Goal: Information Seeking & Learning: Understand process/instructions

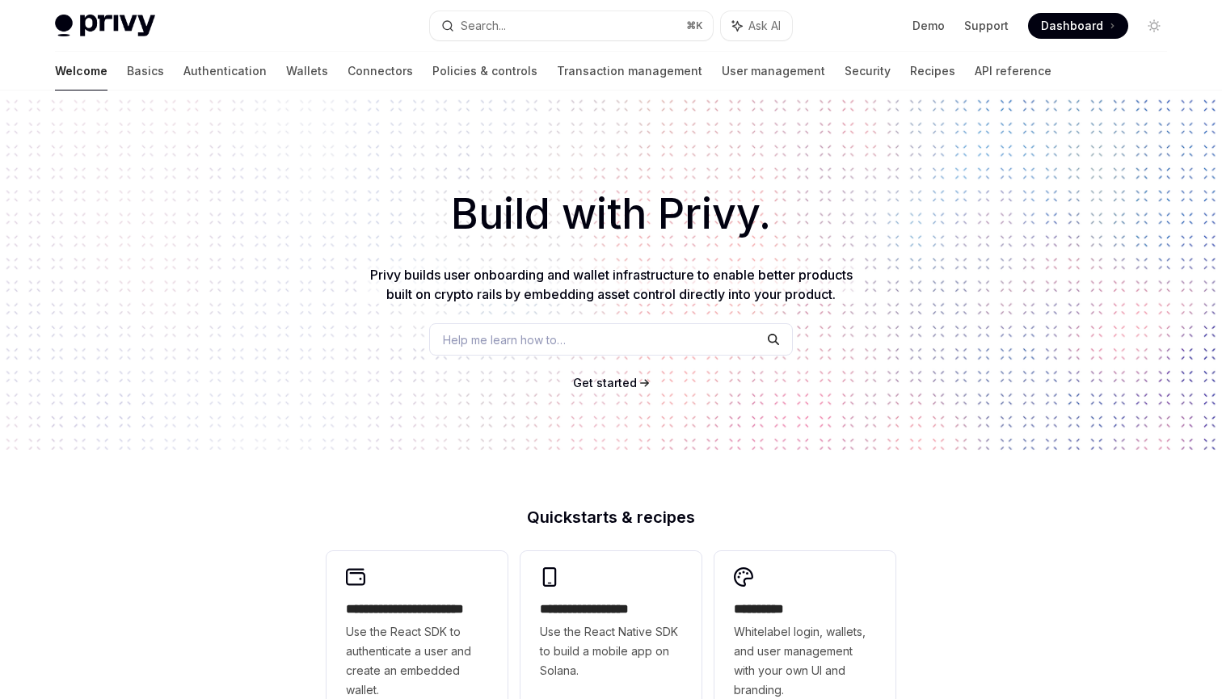
scroll to position [511, 0]
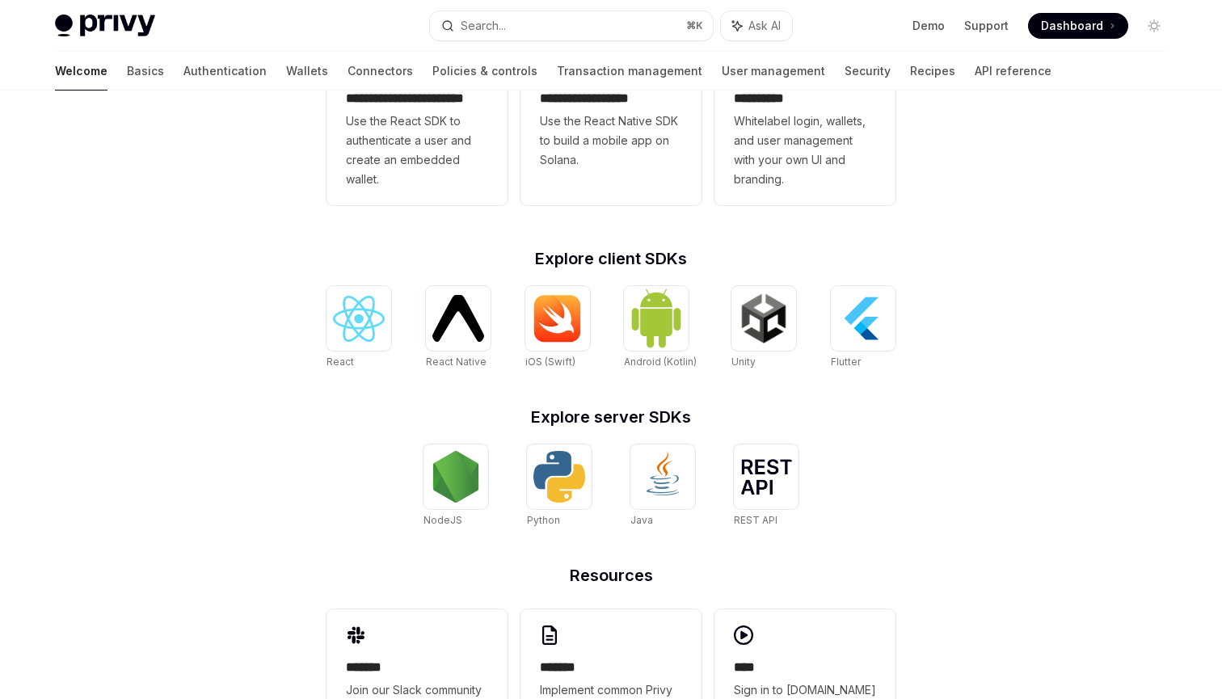
click at [536, 257] on h2 "Explore client SDKs" at bounding box center [610, 258] width 569 height 16
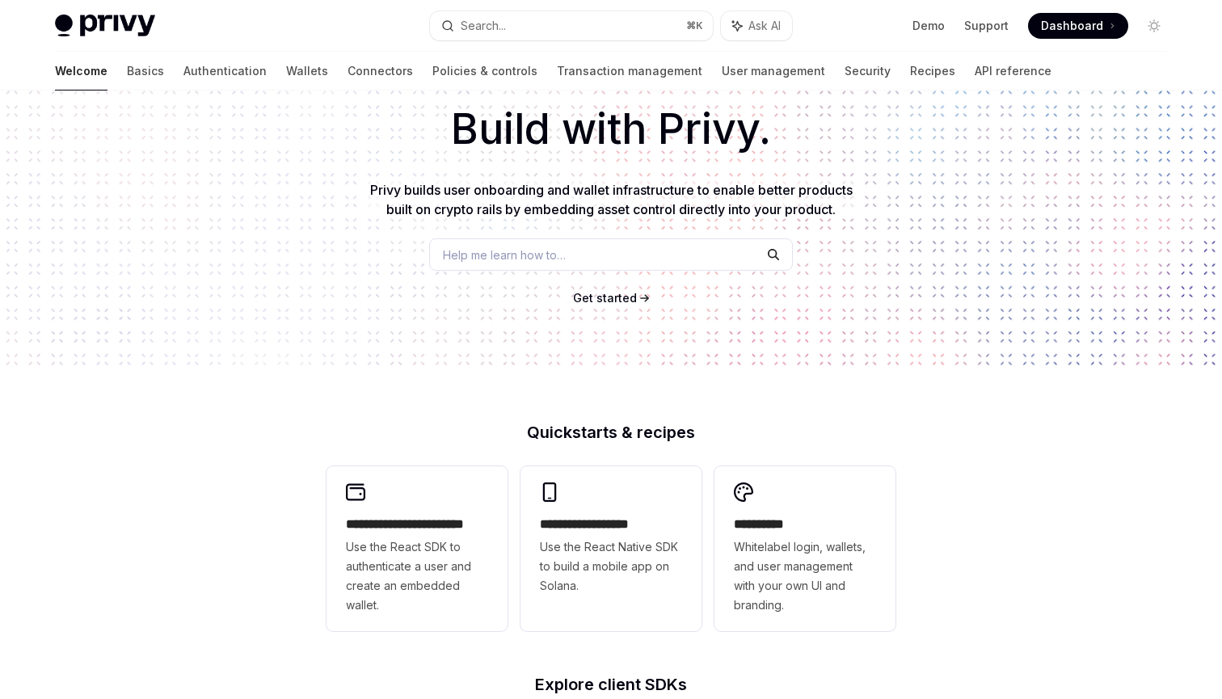
scroll to position [0, 0]
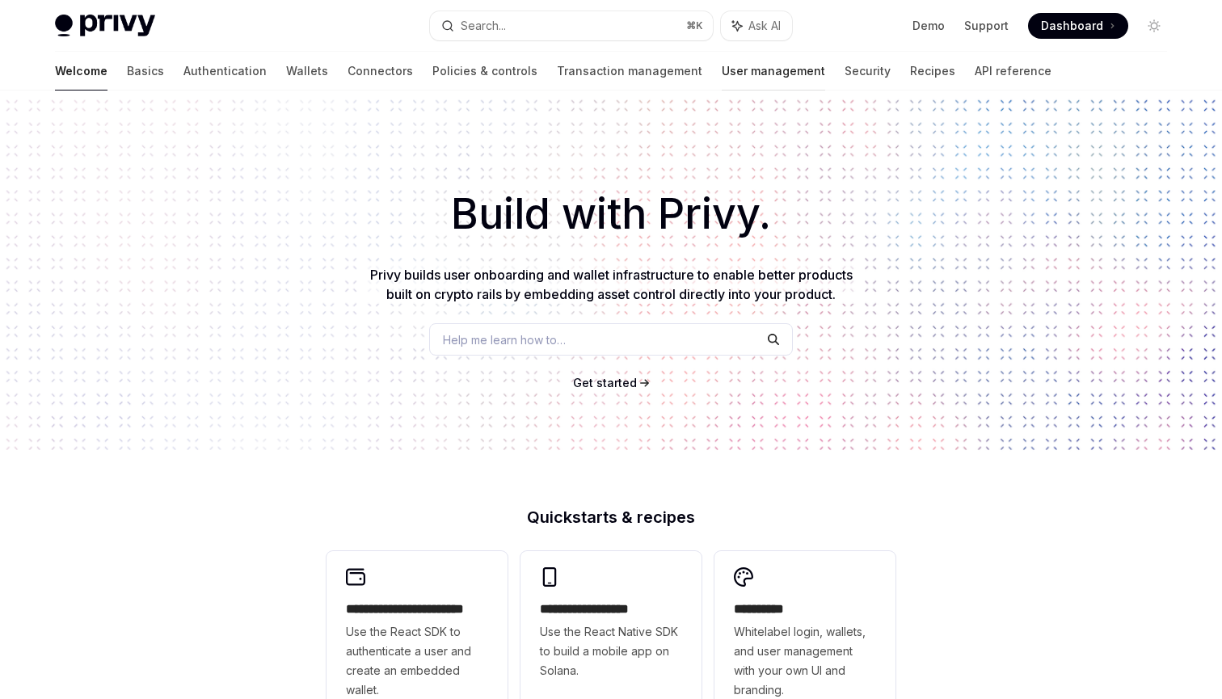
click at [722, 80] on link "User management" at bounding box center [773, 71] width 103 height 39
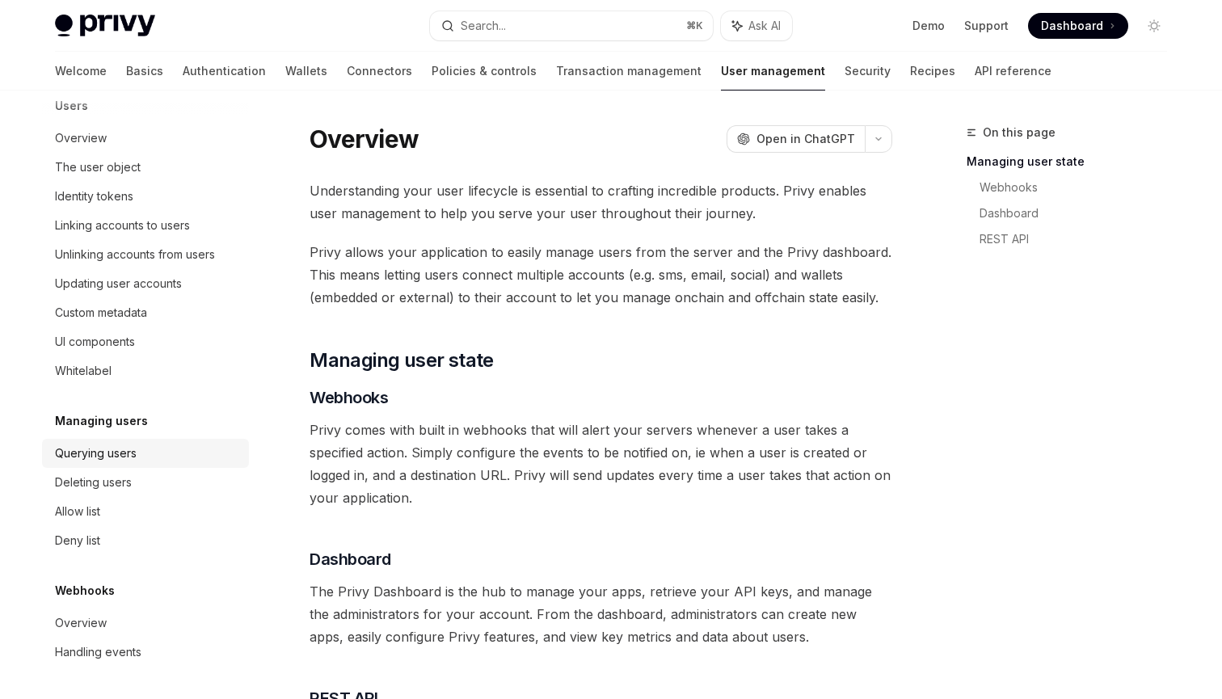
scroll to position [216, 0]
click at [123, 460] on div "Querying users" at bounding box center [96, 453] width 82 height 19
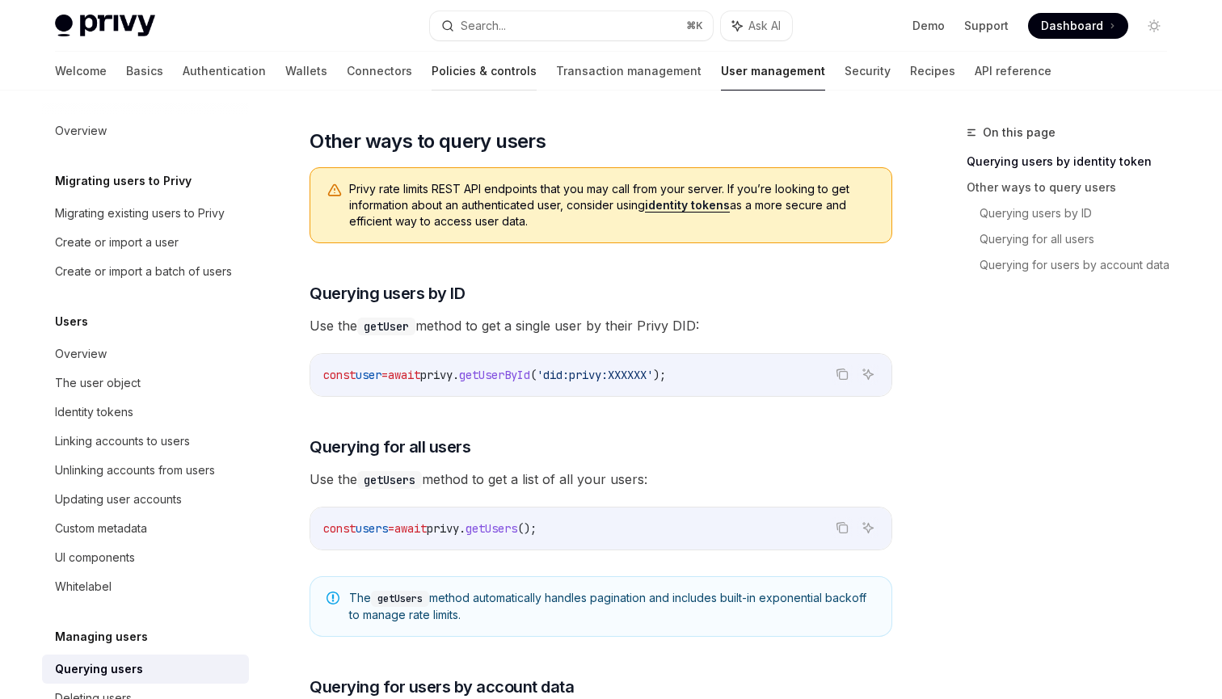
click at [431, 74] on link "Policies & controls" at bounding box center [483, 71] width 105 height 39
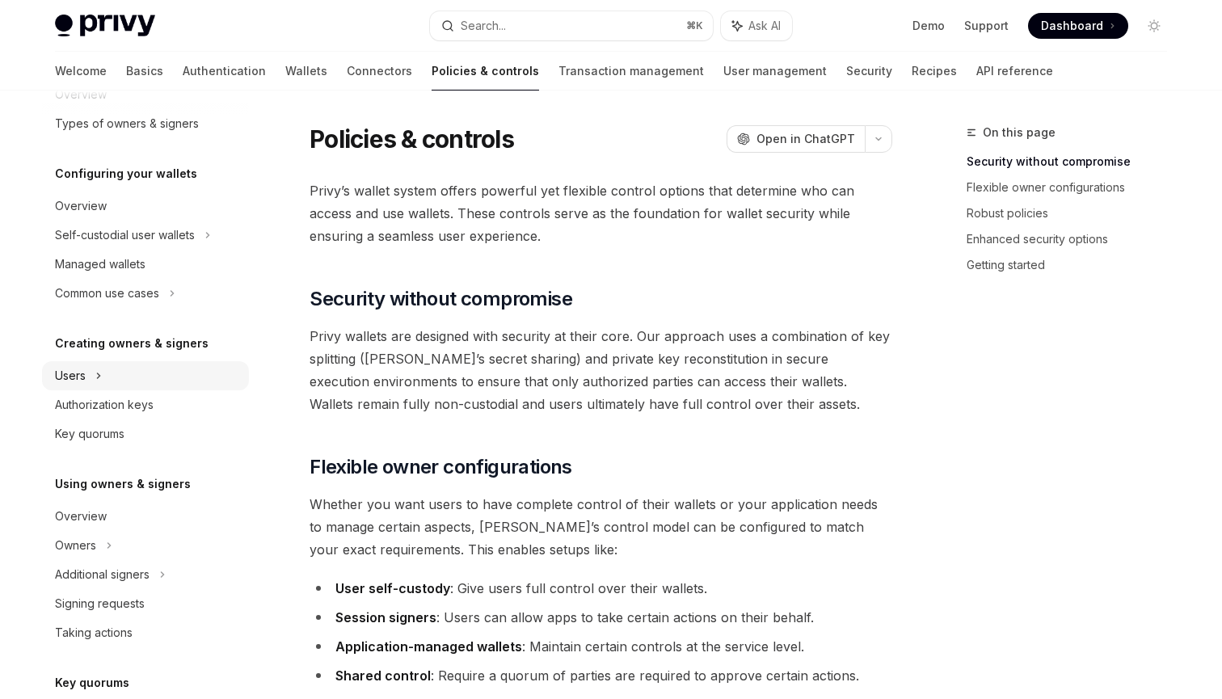
scroll to position [121, 0]
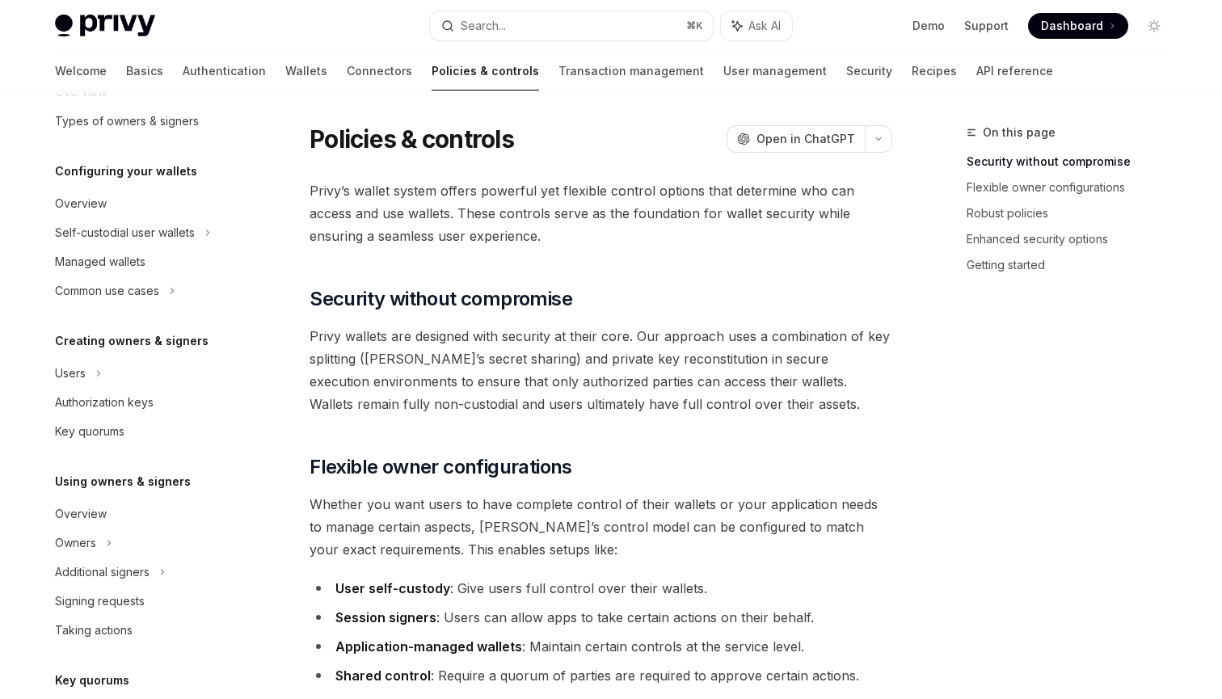
click at [112, 448] on div "Overview Owners & signers Overview Types of owners & signers Configuring your w…" at bounding box center [145, 489] width 207 height 989
click at [124, 437] on div "Key quorums" at bounding box center [89, 431] width 69 height 19
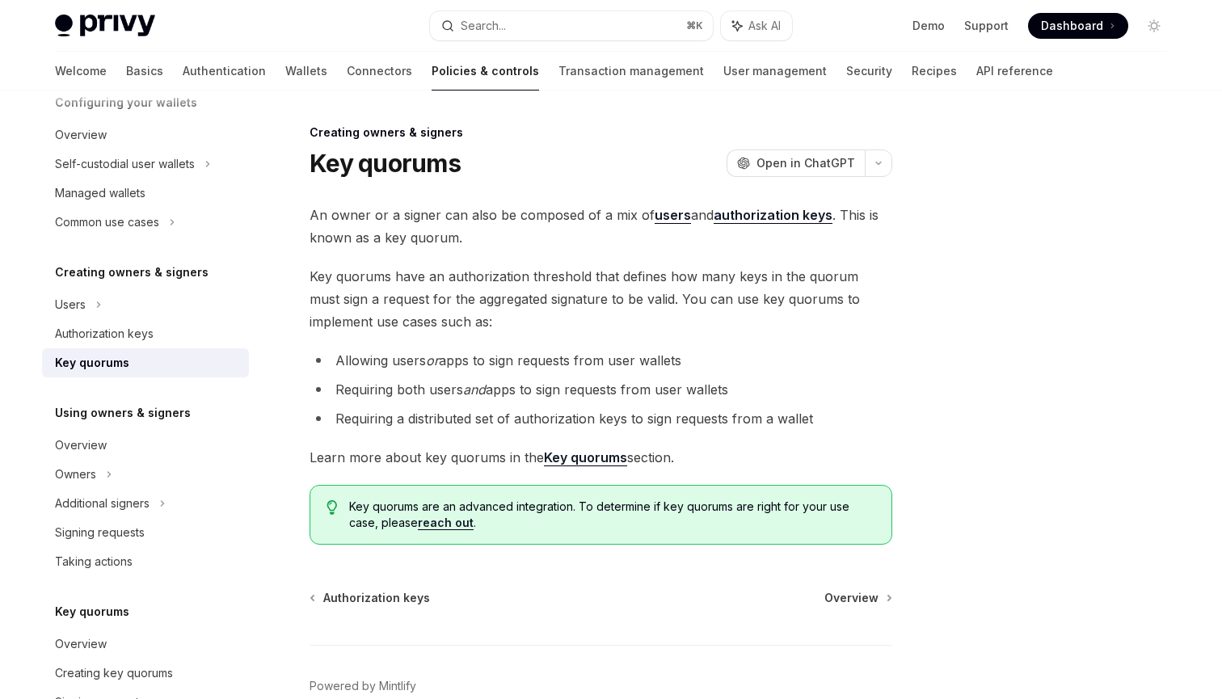
scroll to position [192, 0]
drag, startPoint x: 83, startPoint y: 411, endPoint x: 208, endPoint y: 411, distance: 124.4
click at [208, 411] on div "Using owners & signers" at bounding box center [145, 411] width 207 height 19
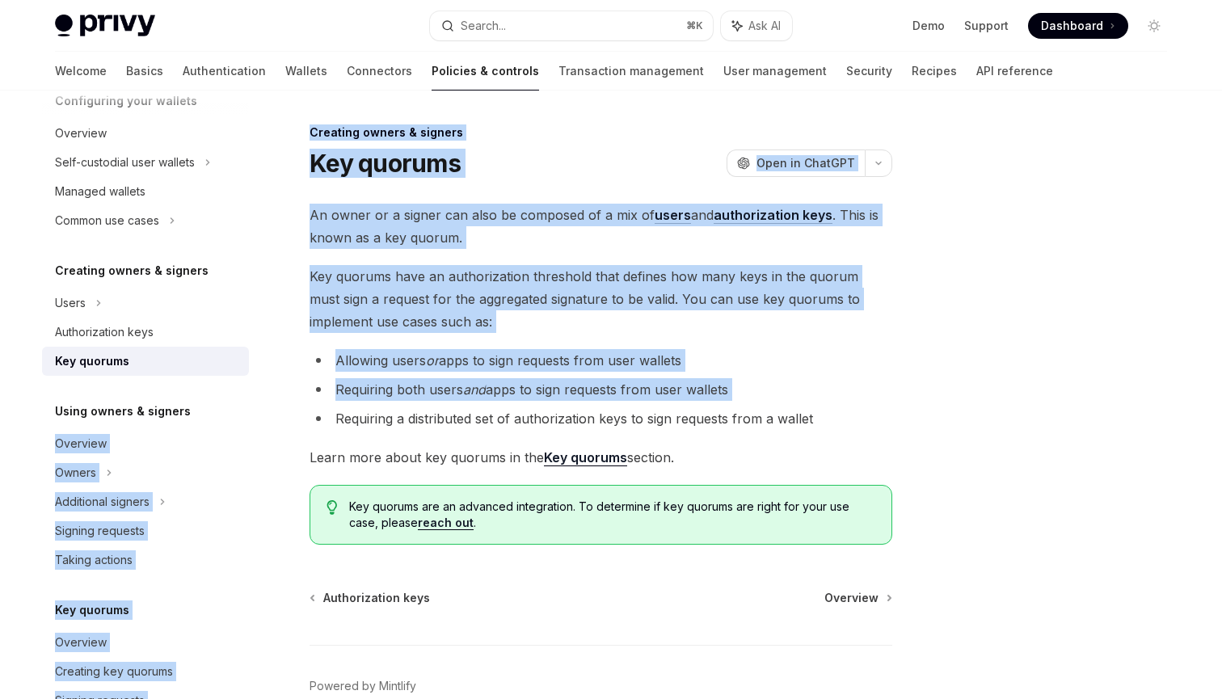
drag, startPoint x: 91, startPoint y: 406, endPoint x: 268, endPoint y: 423, distance: 178.7
click at [268, 423] on div "Overview Owners & signers Overview Types of owners & signers Configuring your w…" at bounding box center [610, 438] width 1189 height 694
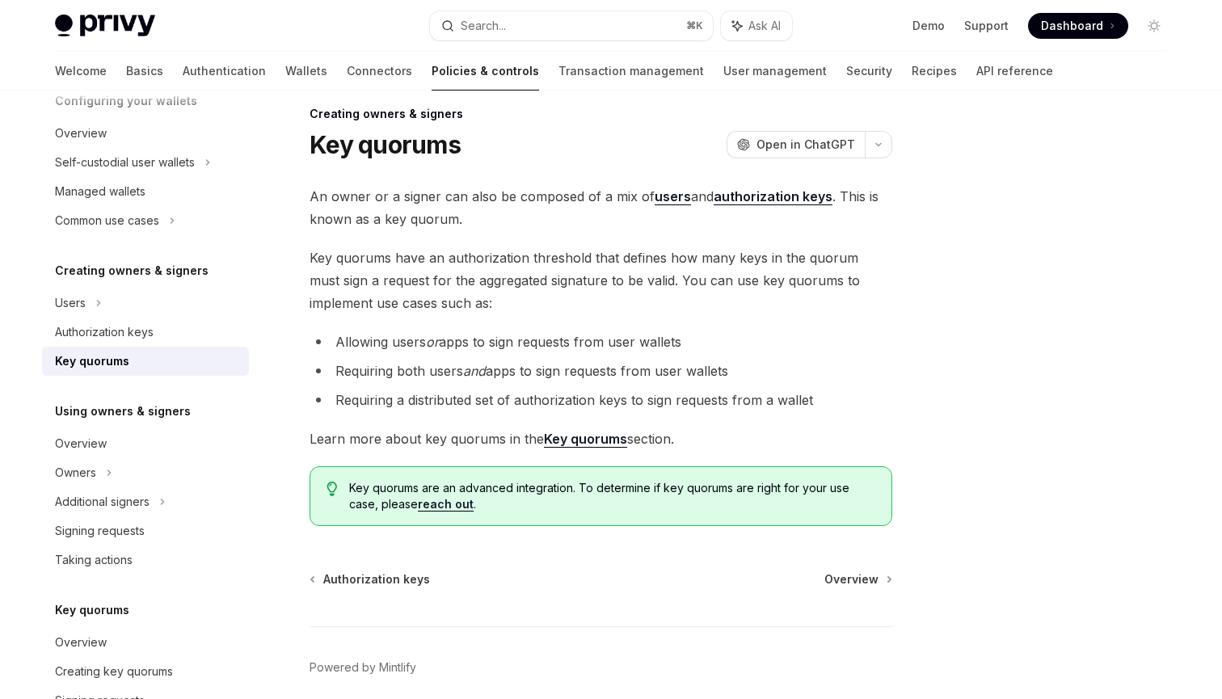
scroll to position [30, 0]
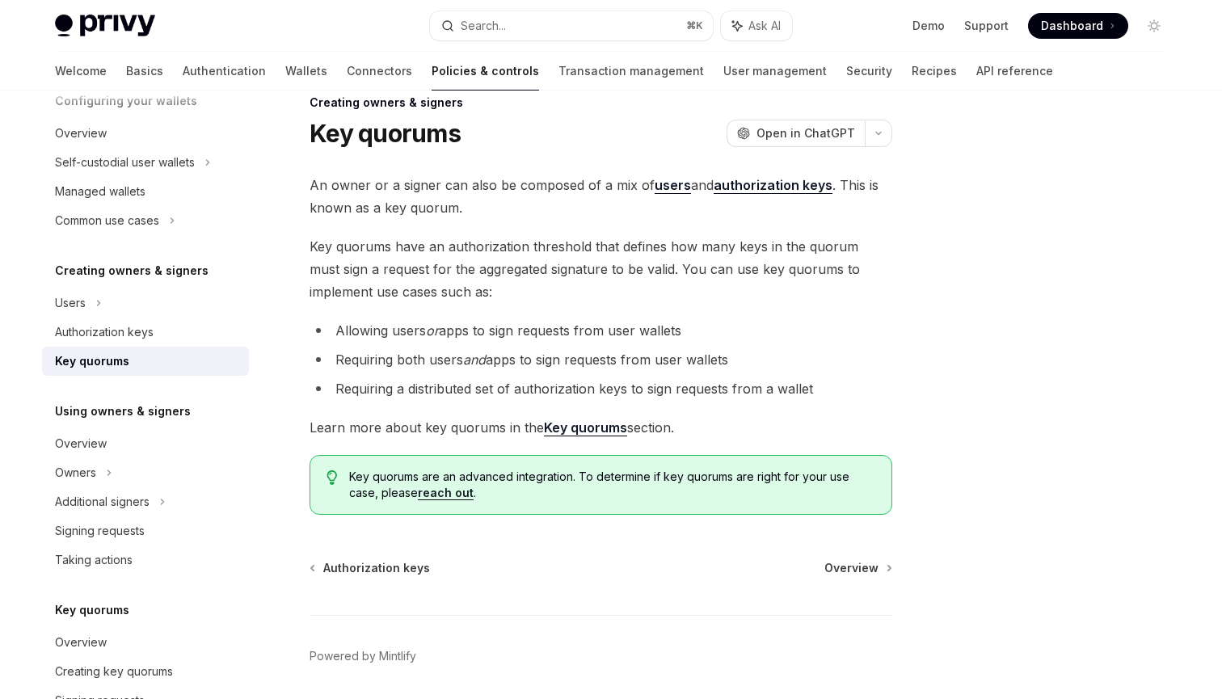
click at [568, 423] on strong "Key quorums" at bounding box center [585, 427] width 83 height 16
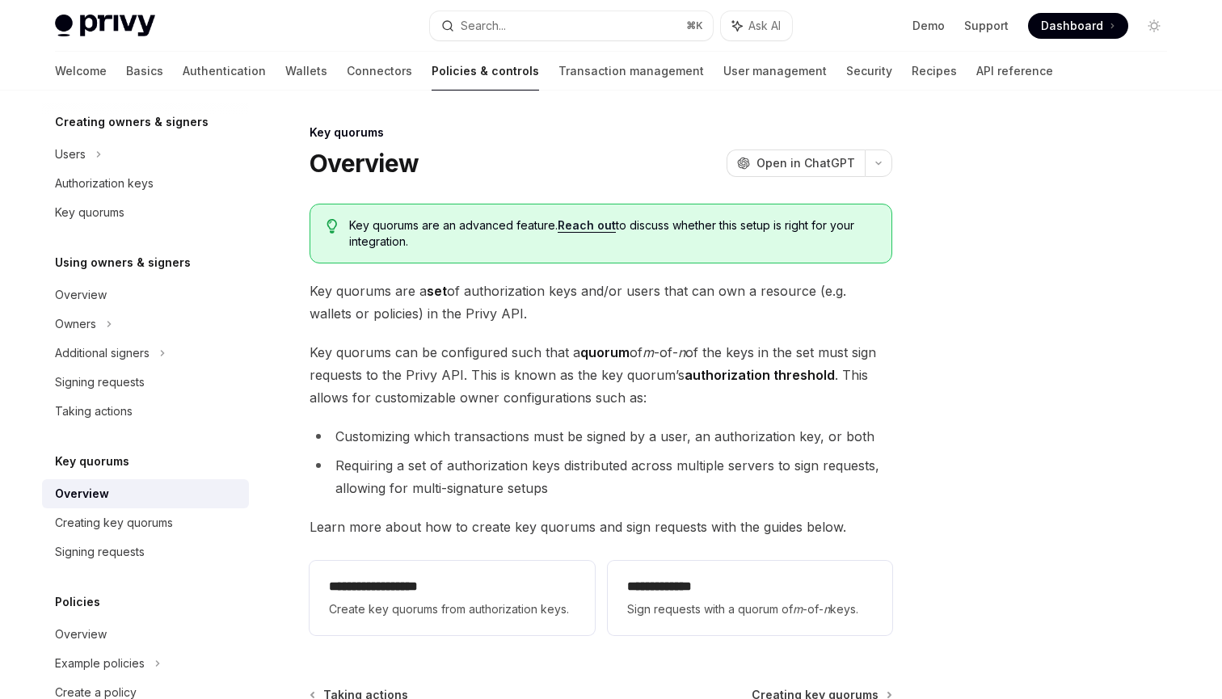
drag, startPoint x: 372, startPoint y: 277, endPoint x: 558, endPoint y: 280, distance: 186.7
click at [558, 280] on div "**********" at bounding box center [600, 423] width 583 height 438
click at [558, 280] on span "Key quorums are a set of authorization keys and/or users that can own a resourc…" at bounding box center [600, 302] width 583 height 45
drag, startPoint x: 480, startPoint y: 382, endPoint x: 511, endPoint y: 382, distance: 31.5
click at [511, 382] on span "Key quorums can be configured such that a quorum of m -of- n of the keys in the…" at bounding box center [600, 375] width 583 height 68
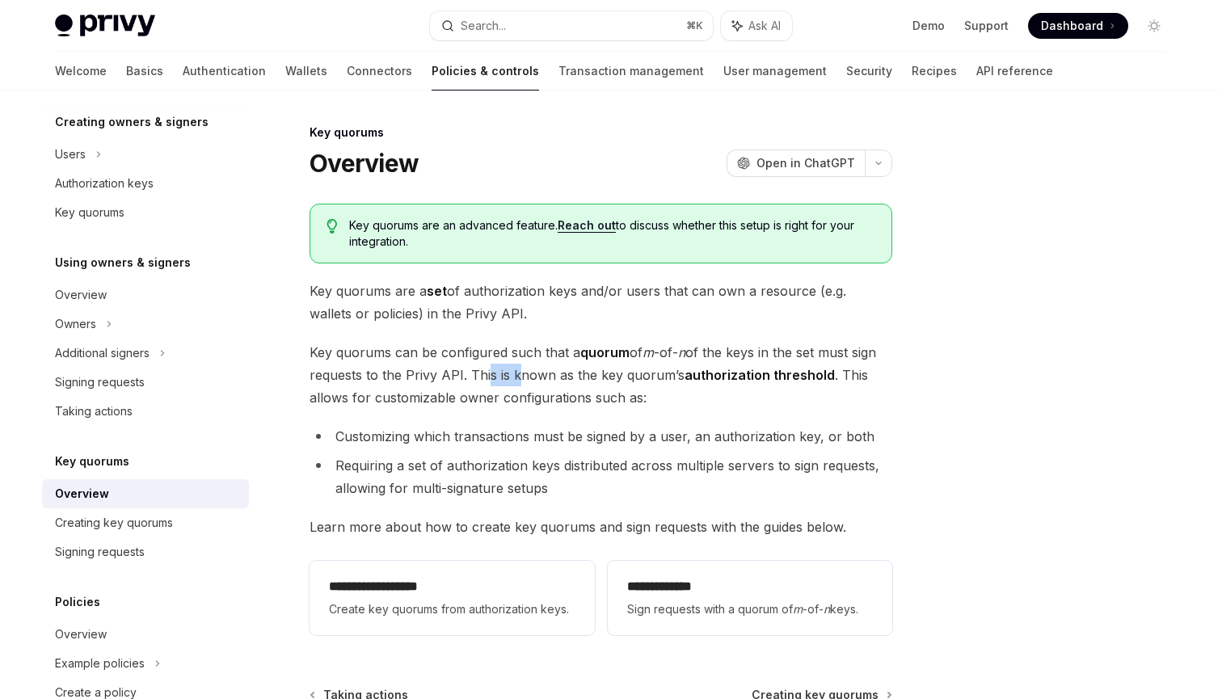
click at [511, 382] on span "Key quorums can be configured such that a quorum of m -of- n of the keys in the…" at bounding box center [600, 375] width 583 height 68
click at [747, 371] on strong "authorization threshold" at bounding box center [759, 375] width 150 height 16
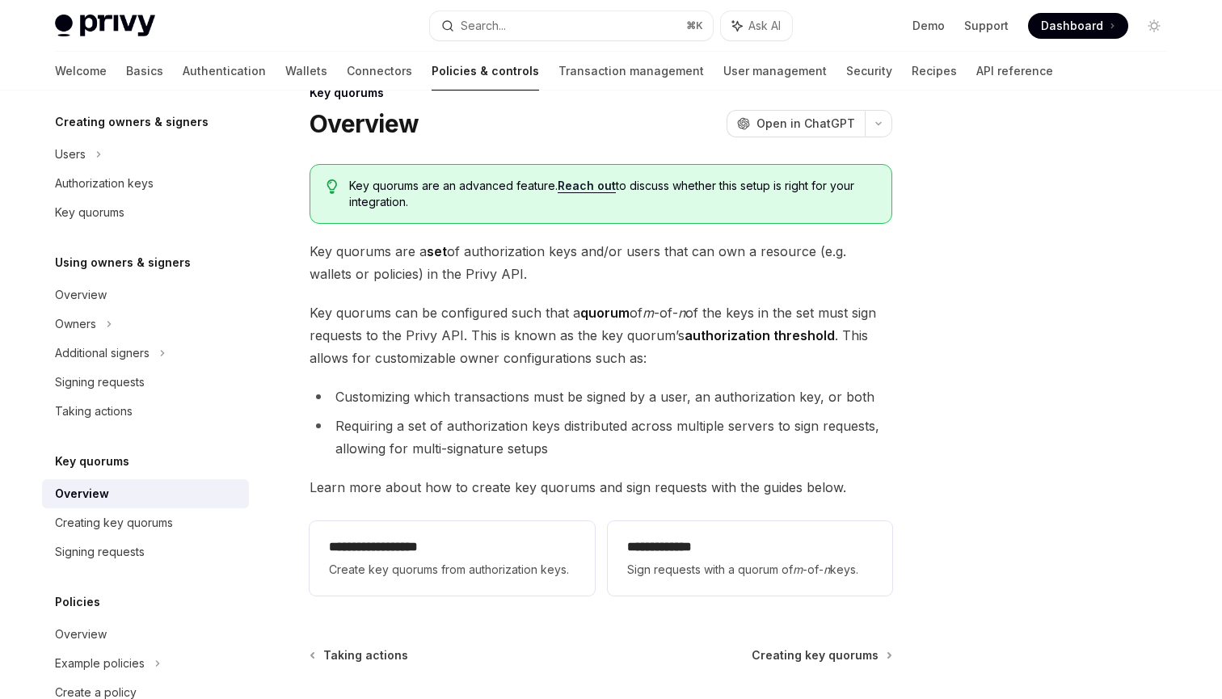
scroll to position [48, 0]
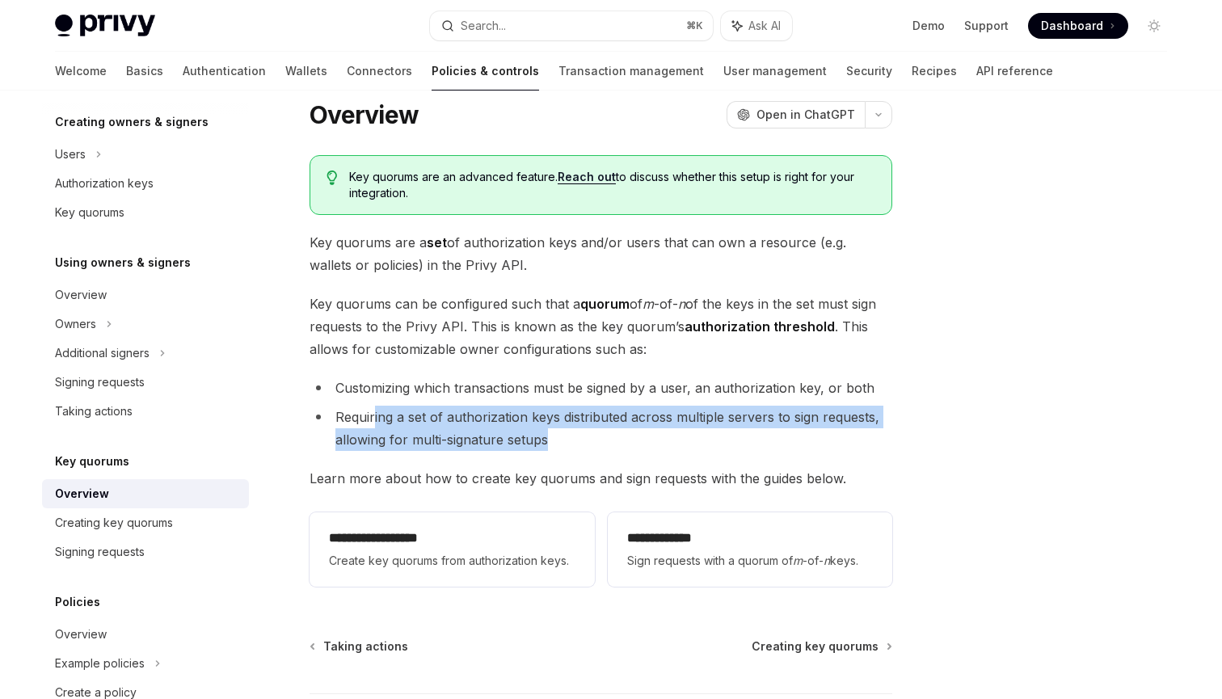
drag, startPoint x: 551, startPoint y: 443, endPoint x: 367, endPoint y: 415, distance: 186.4
click at [367, 415] on li "Requiring a set of authorization keys distributed across multiple servers to si…" at bounding box center [600, 428] width 583 height 45
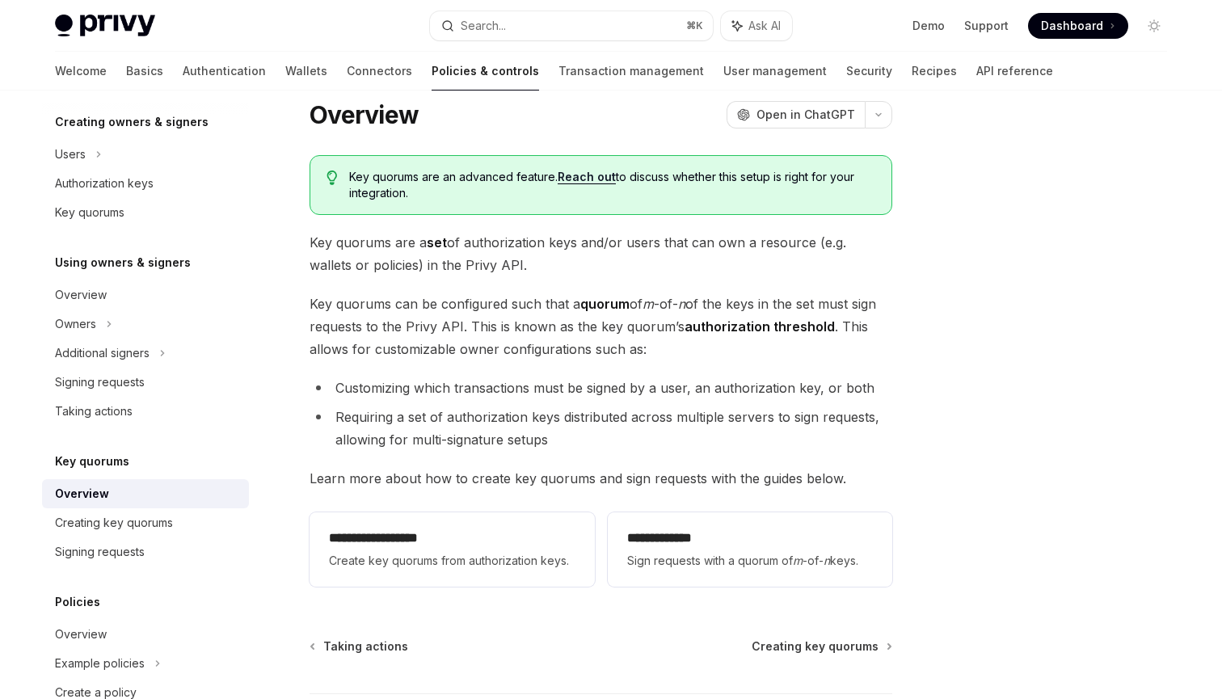
scroll to position [98, 0]
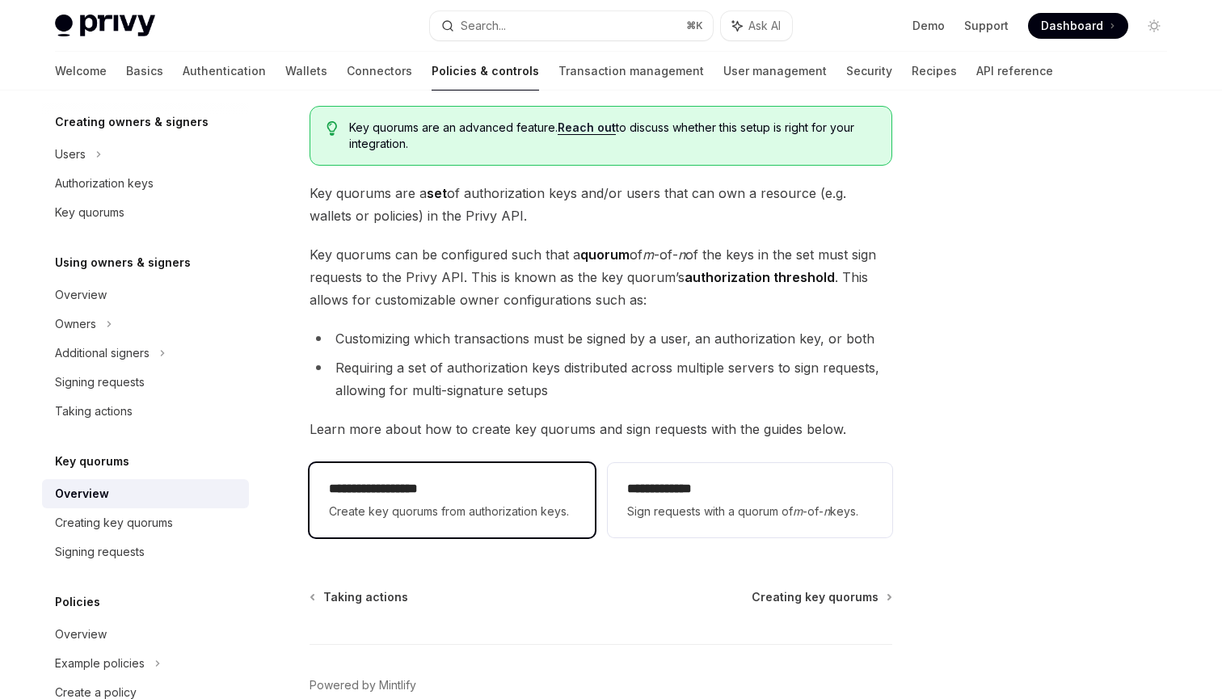
click at [407, 479] on h2 "**********" at bounding box center [452, 488] width 246 height 19
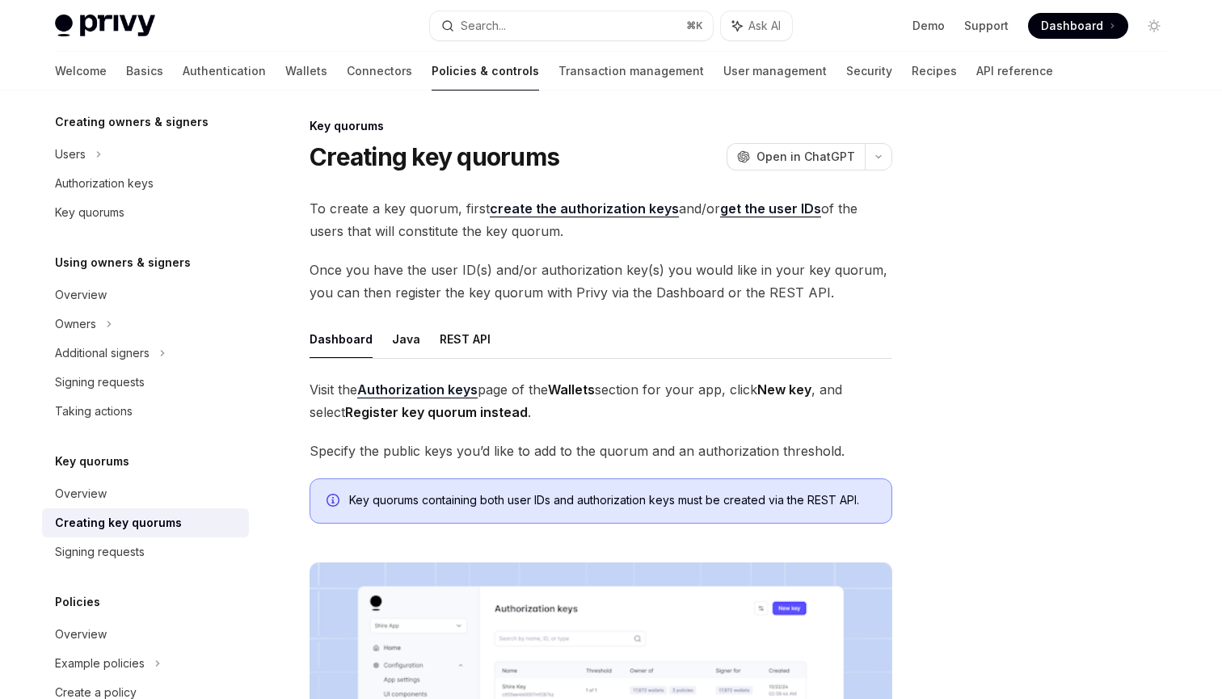
scroll to position [3, 0]
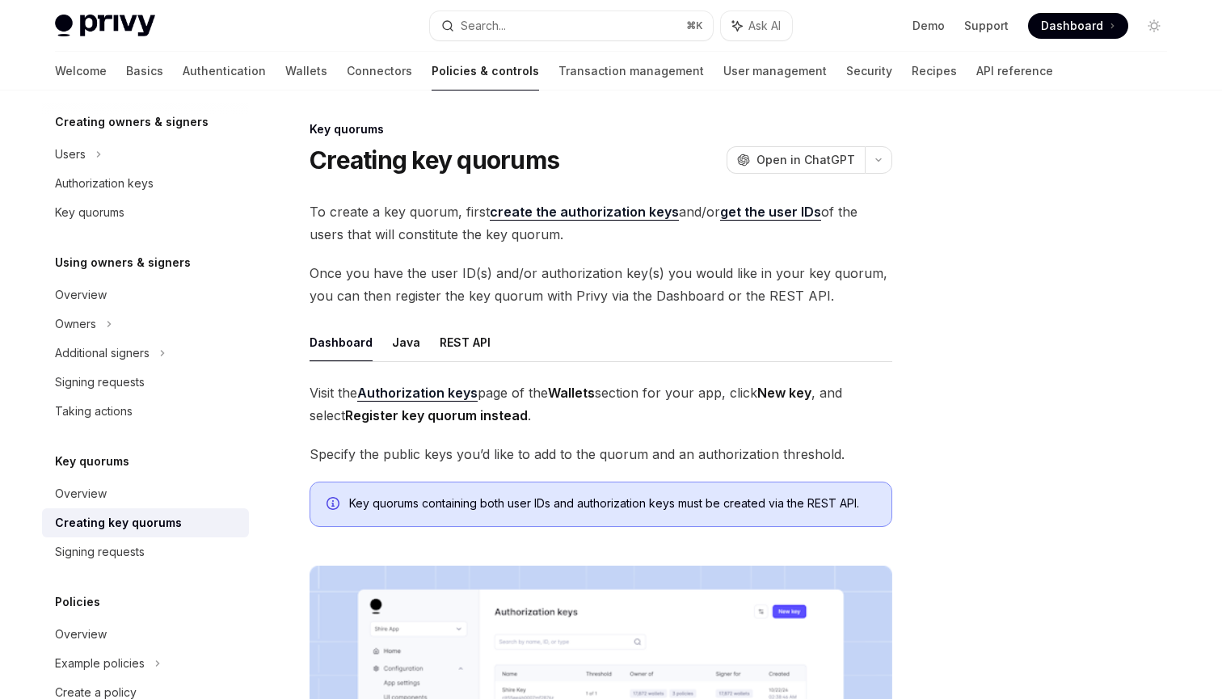
click at [378, 217] on span "To create a key quorum, first create the authorization keys and/or get the user…" at bounding box center [600, 222] width 583 height 45
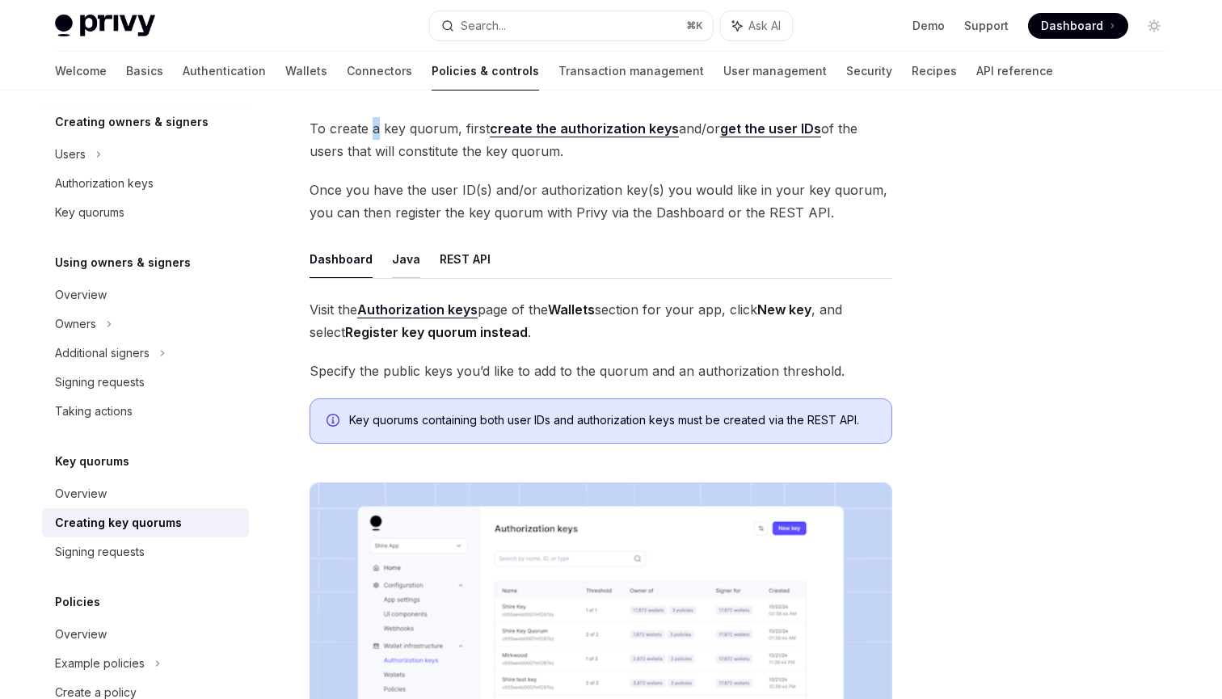
scroll to position [69, 0]
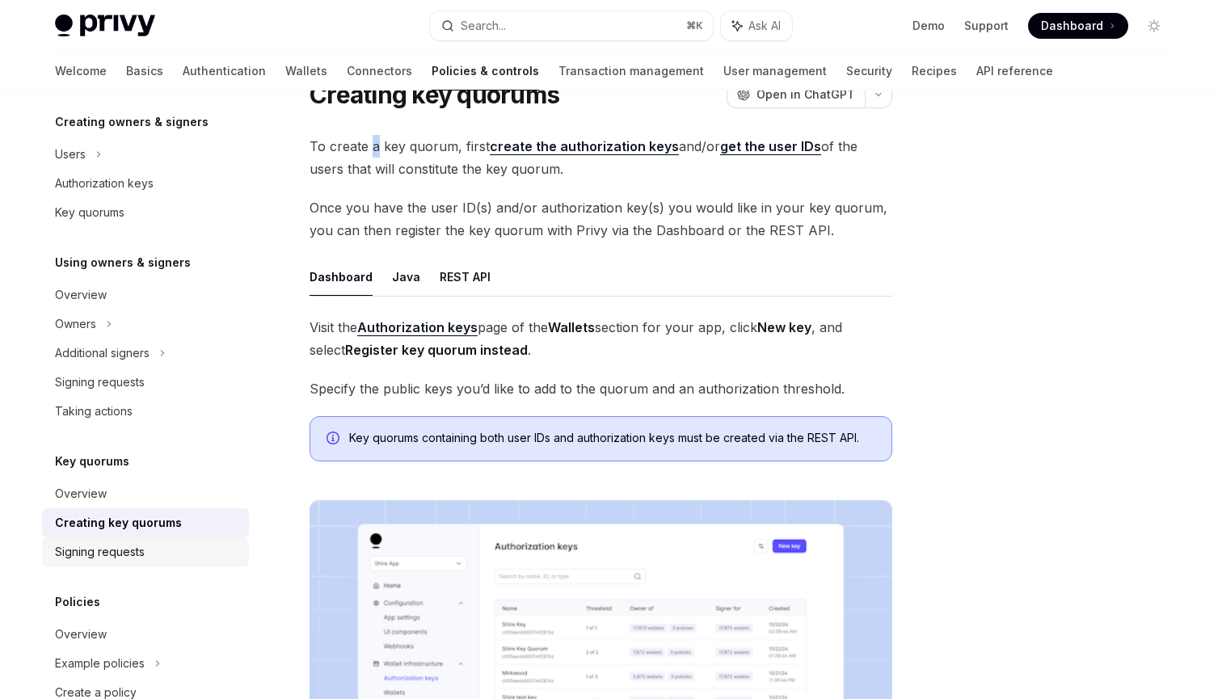
click at [171, 549] on div "Signing requests" at bounding box center [147, 551] width 184 height 19
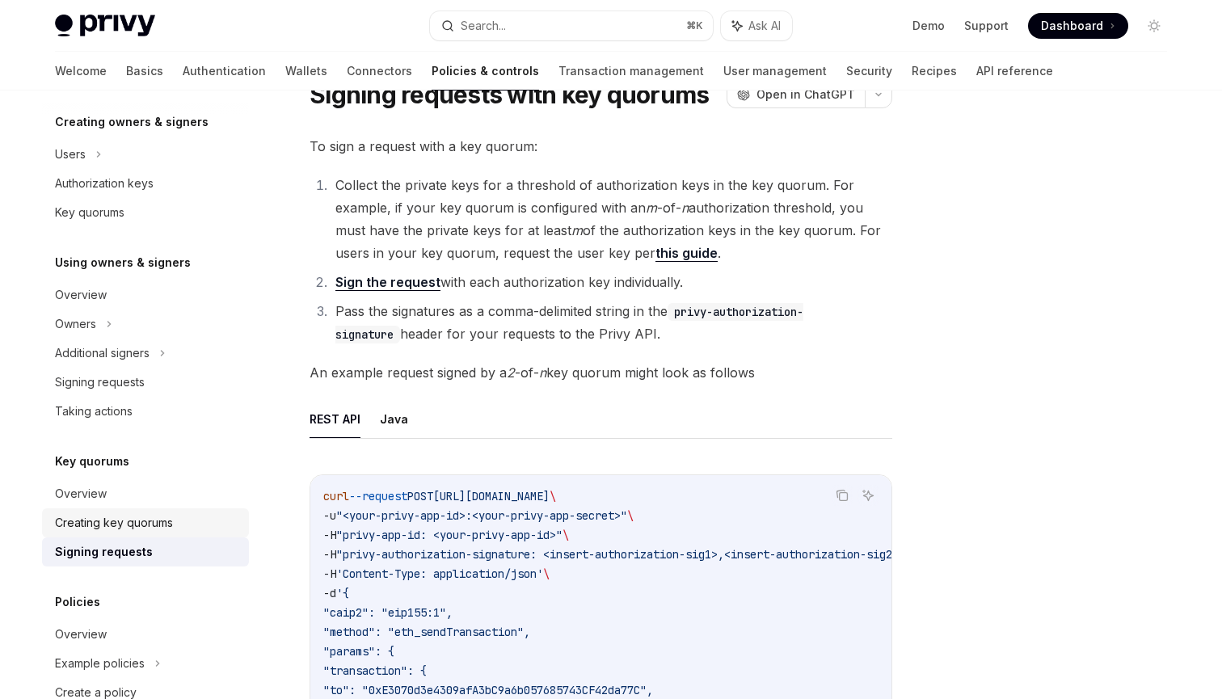
click at [166, 528] on div "Creating key quorums" at bounding box center [114, 522] width 118 height 19
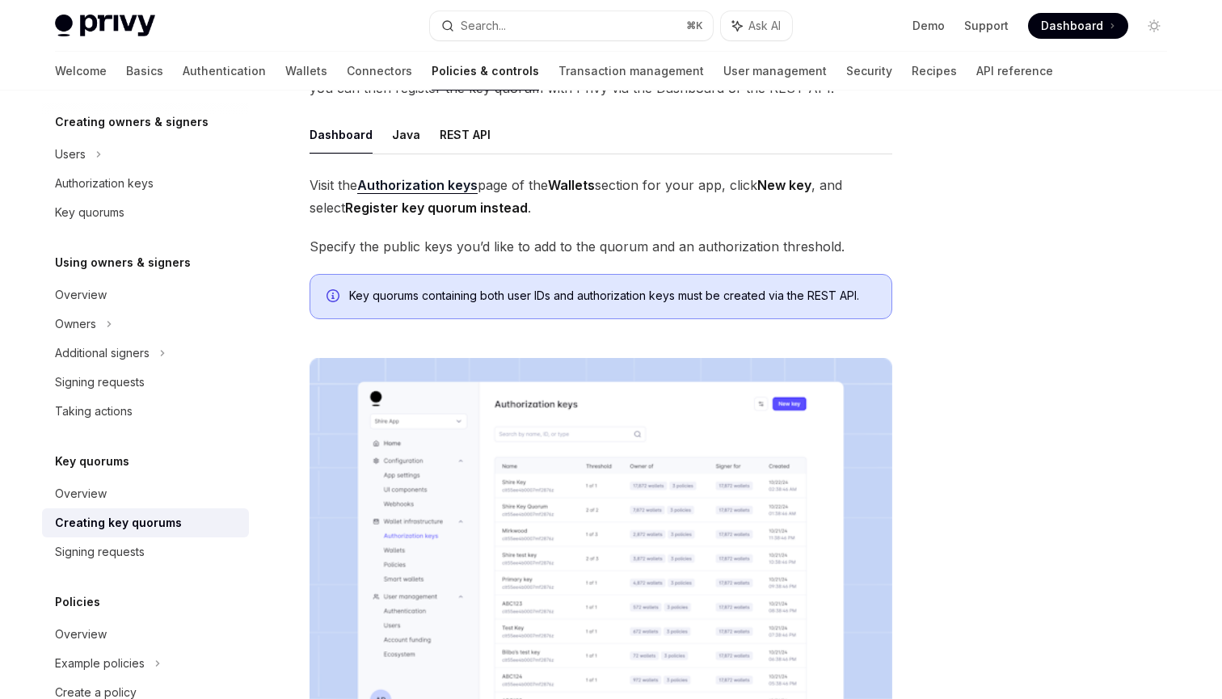
scroll to position [222, 0]
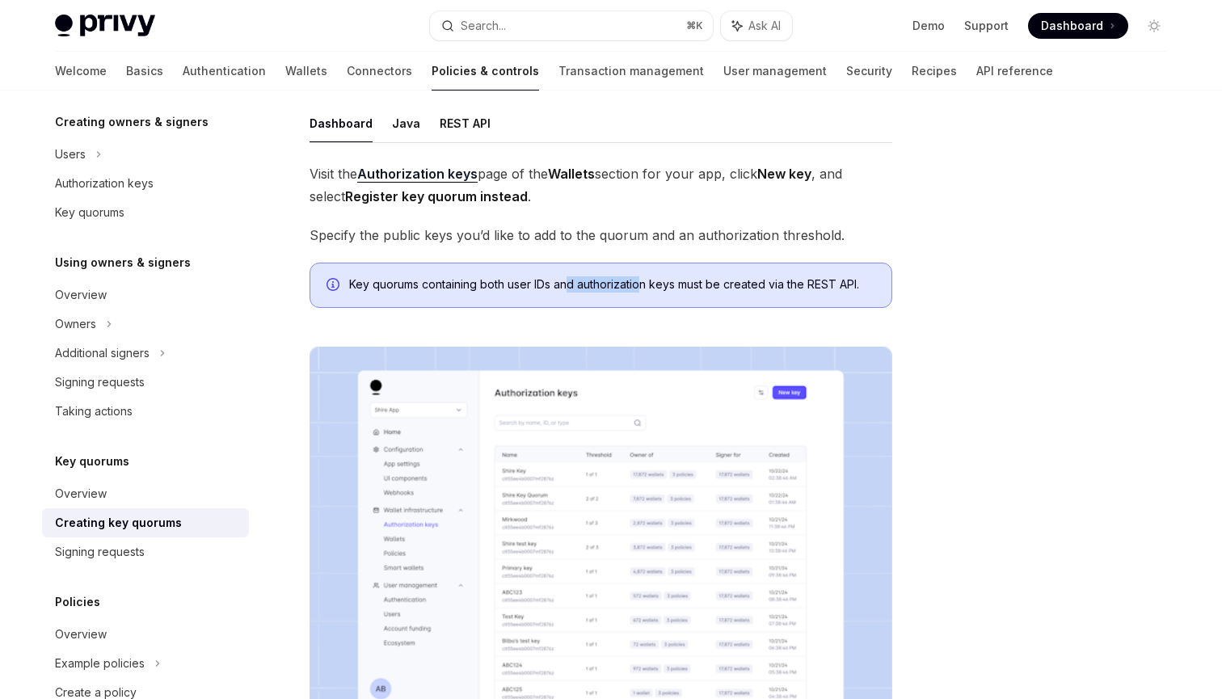
drag, startPoint x: 567, startPoint y: 280, endPoint x: 656, endPoint y: 280, distance: 88.9
click at [656, 280] on span "Key quorums containing both user IDs and authorization keys must be created via…" at bounding box center [612, 284] width 526 height 16
click at [413, 169] on strong "Authorization keys" at bounding box center [417, 174] width 120 height 16
click at [121, 551] on div "Signing requests" at bounding box center [100, 551] width 90 height 19
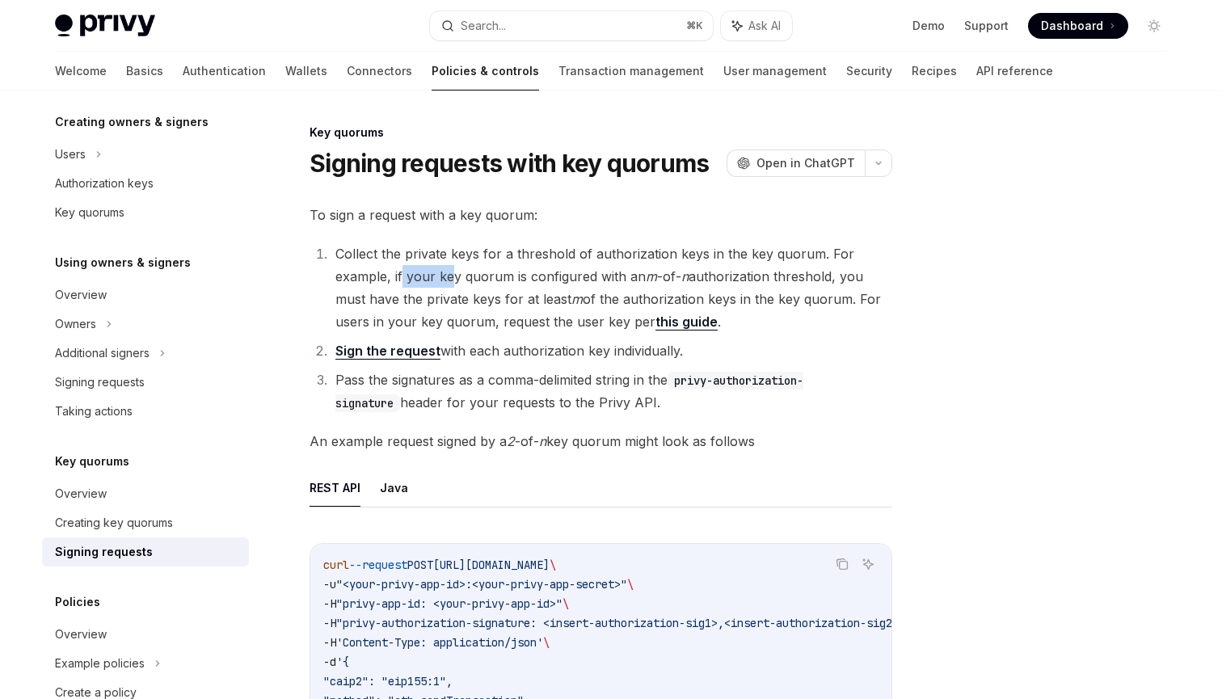
drag, startPoint x: 403, startPoint y: 272, endPoint x: 457, endPoint y: 272, distance: 54.1
click at [457, 272] on li "Collect the private keys for a threshold of authorization keys in the key quoru…" at bounding box center [611, 287] width 562 height 91
click at [454, 336] on ol "Collect the private keys for a threshold of authorization keys in the key quoru…" at bounding box center [600, 327] width 583 height 171
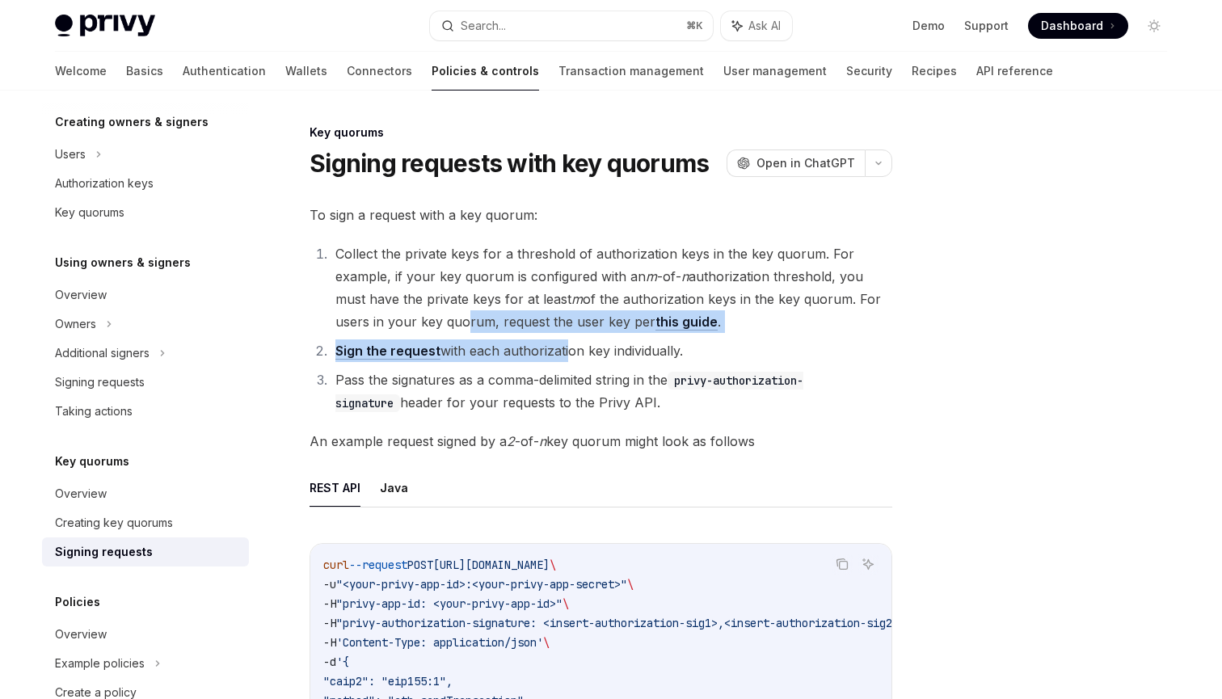
drag, startPoint x: 545, startPoint y: 339, endPoint x: 570, endPoint y: 343, distance: 25.4
click at [570, 343] on ol "Collect the private keys for a threshold of authorization keys in the key quoru…" at bounding box center [600, 327] width 583 height 171
click at [570, 343] on li "Sign the request with each authorization key individually." at bounding box center [611, 350] width 562 height 23
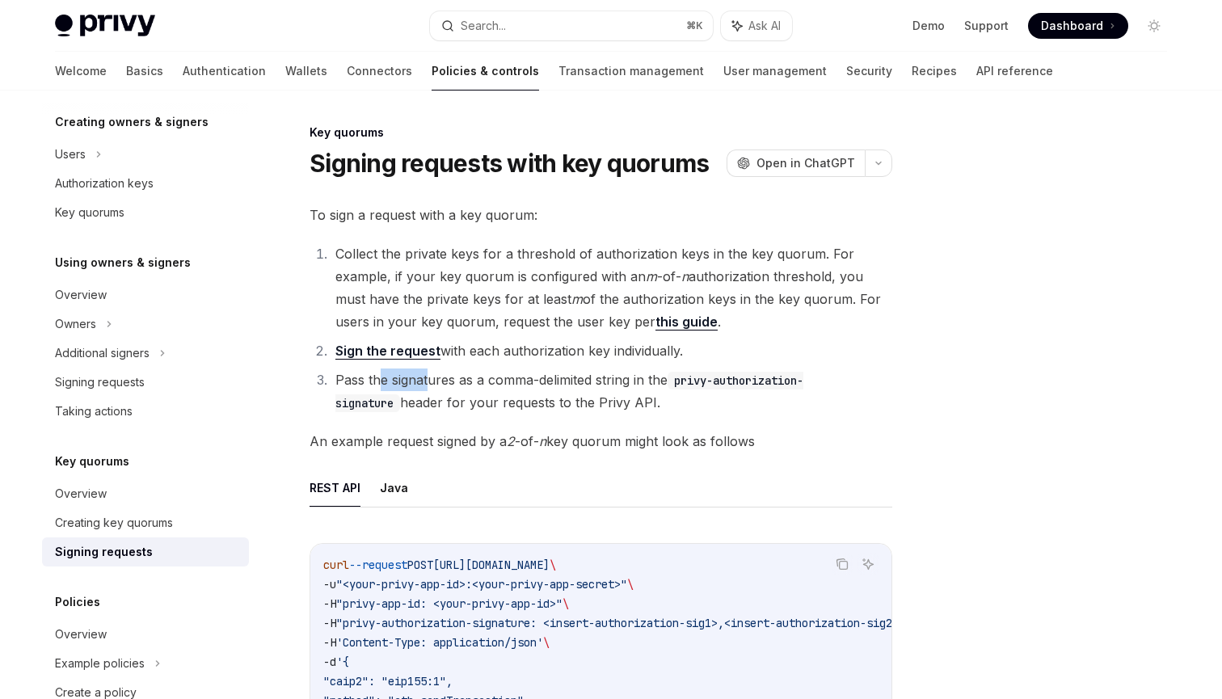
drag, startPoint x: 393, startPoint y: 381, endPoint x: 431, endPoint y: 381, distance: 38.8
click at [431, 381] on li "Pass the signatures as a comma-delimited string in the privy-authorization-sign…" at bounding box center [611, 390] width 562 height 45
click at [429, 381] on li "Pass the signatures as a comma-delimited string in the privy-authorization-sign…" at bounding box center [611, 390] width 562 height 45
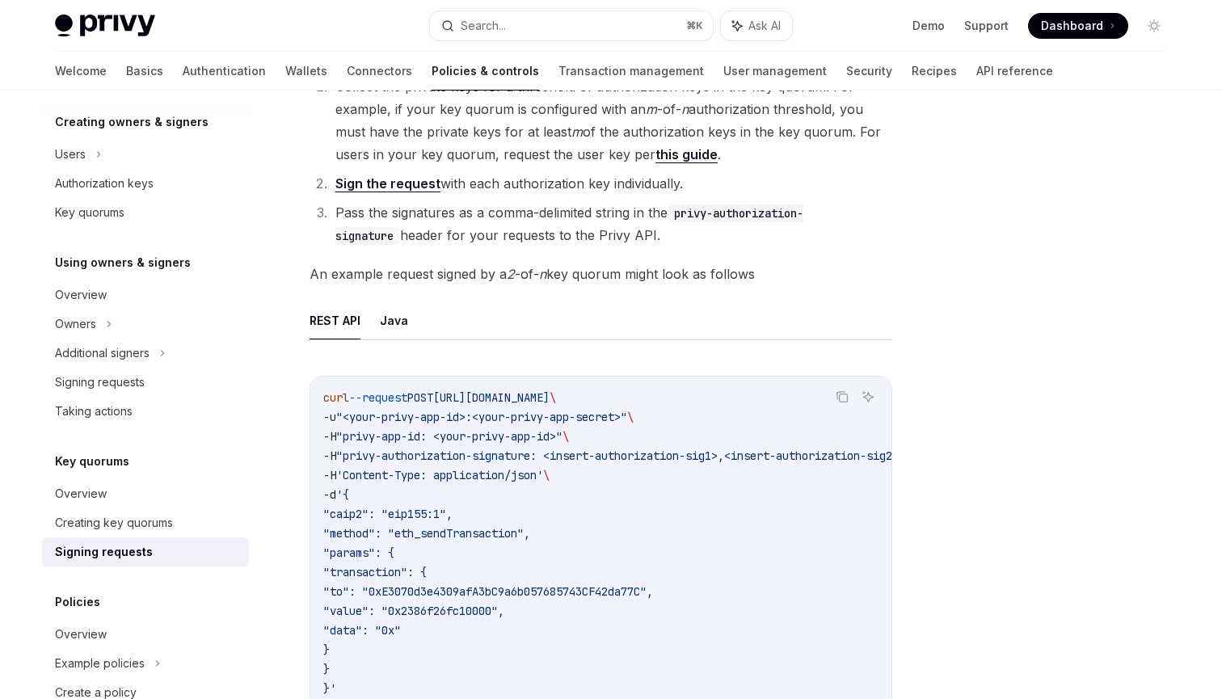
scroll to position [132, 0]
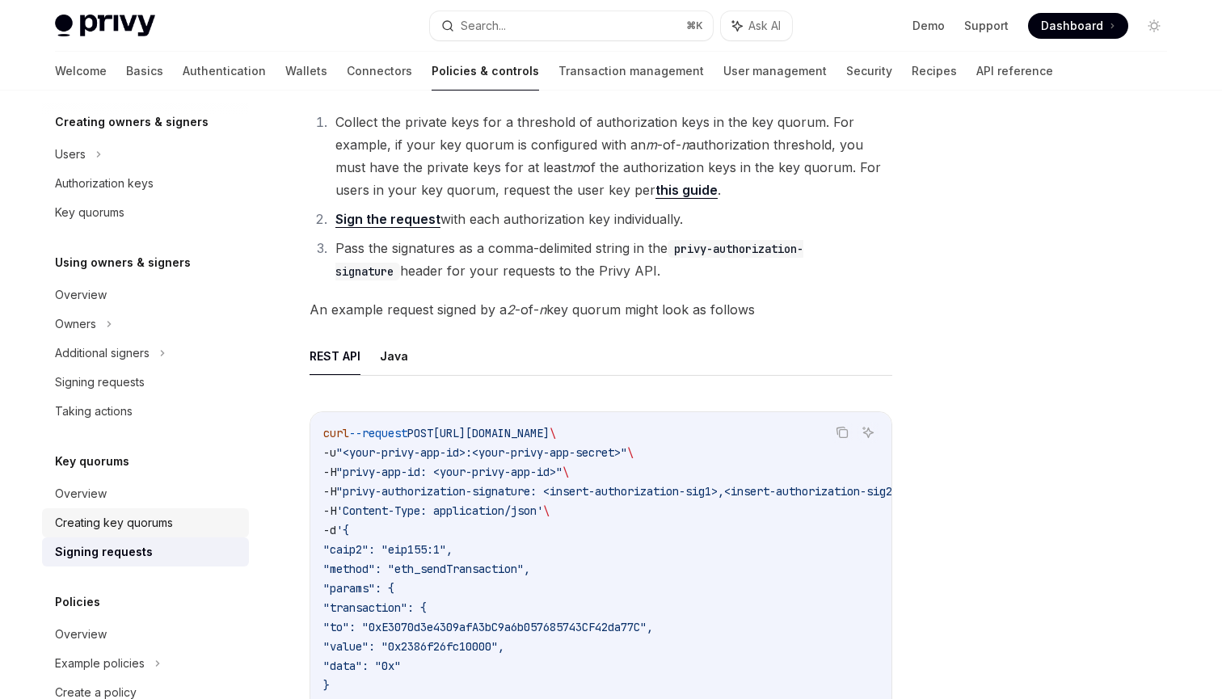
click at [174, 513] on link "Creating key quorums" at bounding box center [145, 522] width 207 height 29
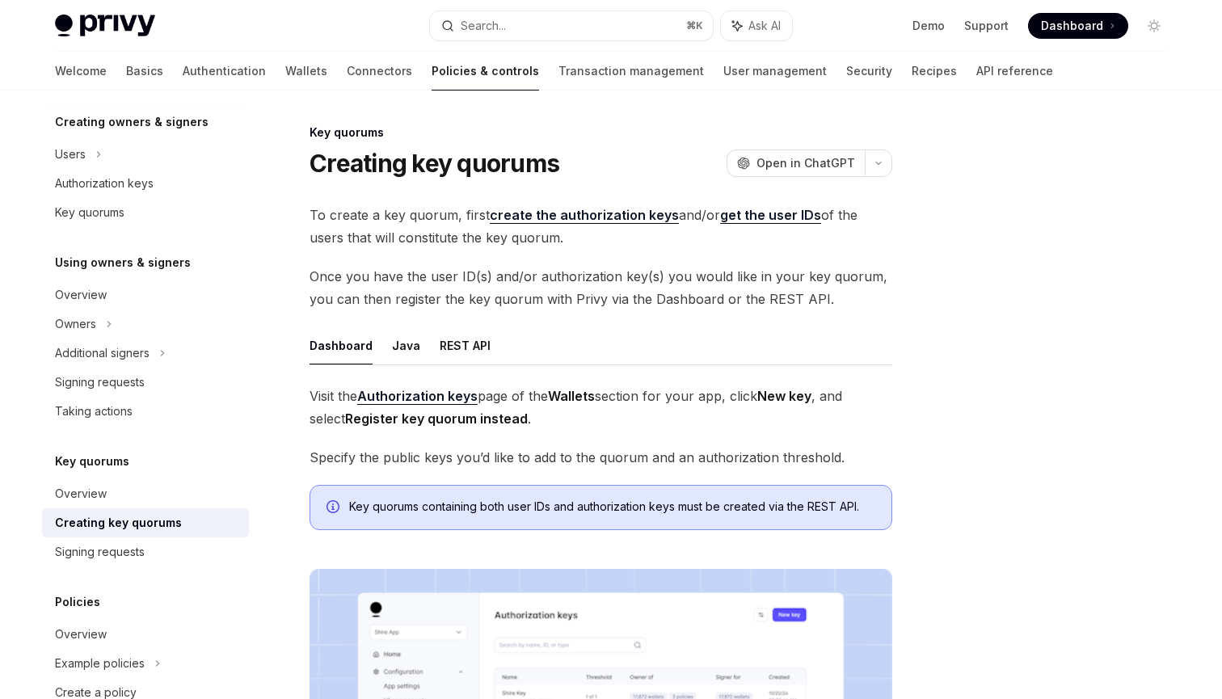
click at [341, 229] on span "To create a key quorum, first create the authorization keys and/or get the user…" at bounding box center [600, 226] width 583 height 45
click at [153, 482] on link "Overview" at bounding box center [145, 493] width 207 height 29
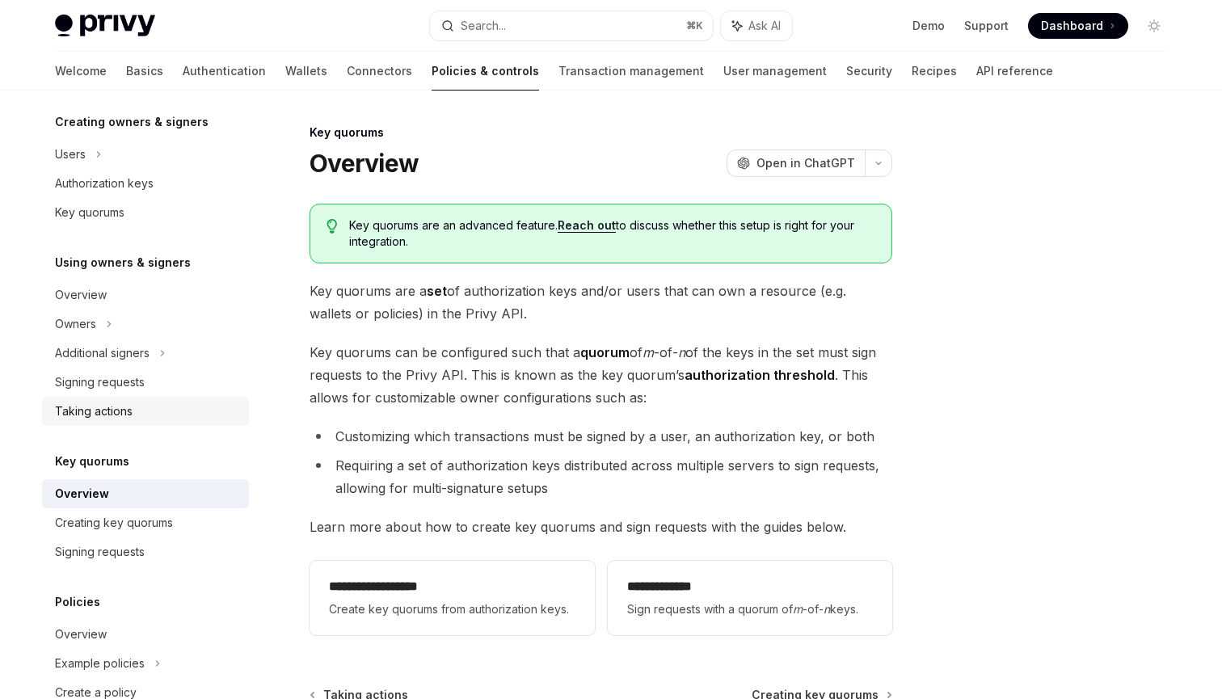
type textarea "*"
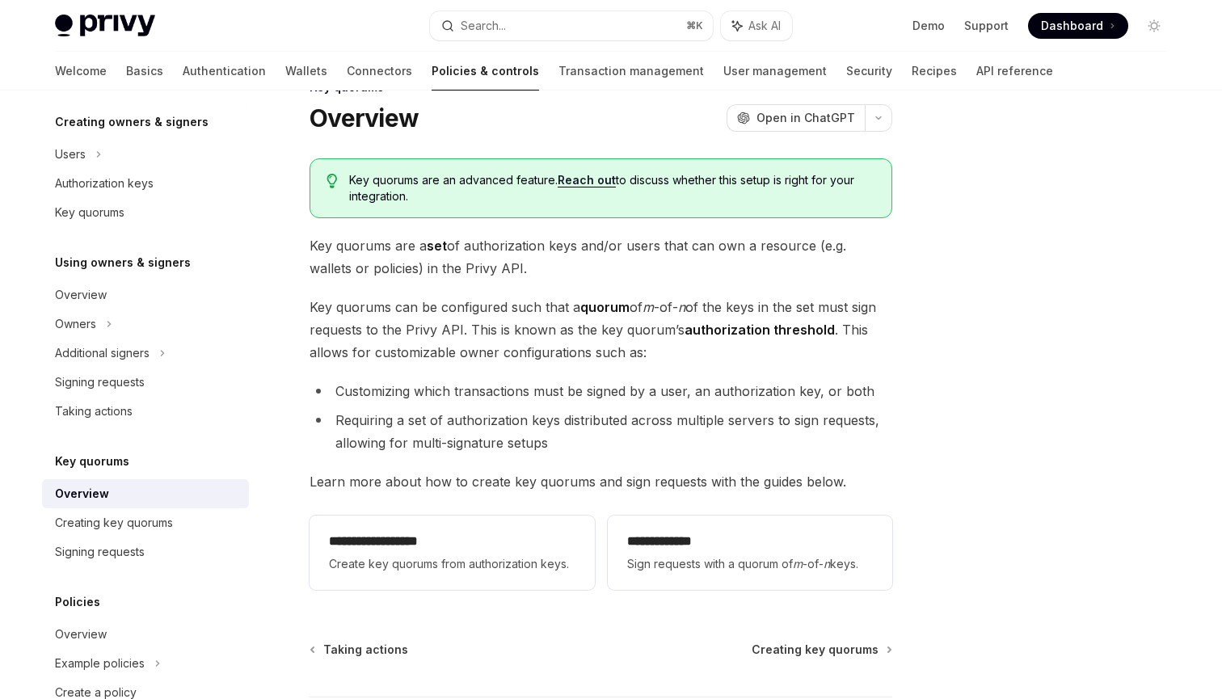
scroll to position [47, 0]
drag, startPoint x: 711, startPoint y: 393, endPoint x: 827, endPoint y: 393, distance: 116.4
click at [827, 393] on li "Customizing which transactions must be signed by a user, an authorization key, …" at bounding box center [600, 389] width 583 height 23
